Goal: Find specific page/section: Find specific page/section

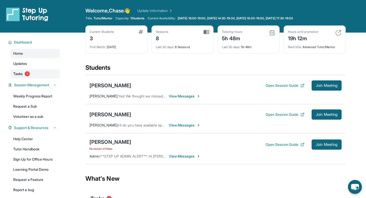
click at [24, 76] on link "Tasks 1" at bounding box center [35, 73] width 50 height 9
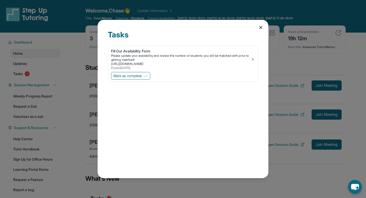
click at [258, 26] on icon at bounding box center [260, 27] width 5 height 5
